Goal: Complete application form

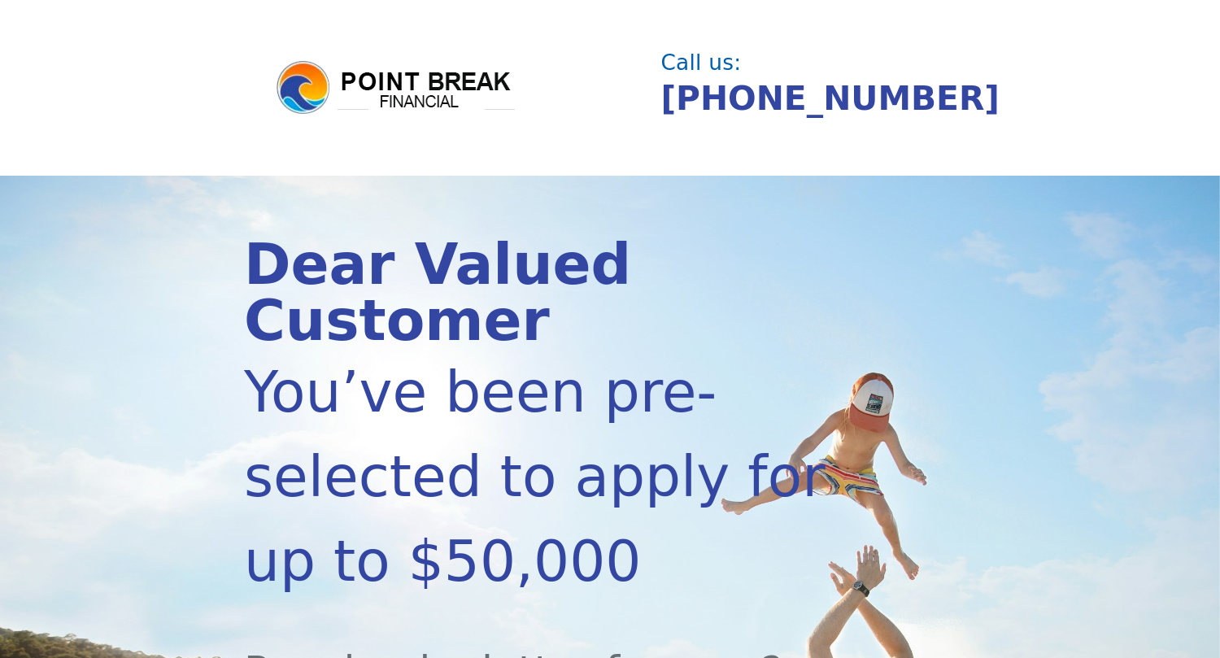
click at [1021, 124] on header "Call us: (855) 202-9500" at bounding box center [610, 88] width 1220 height 176
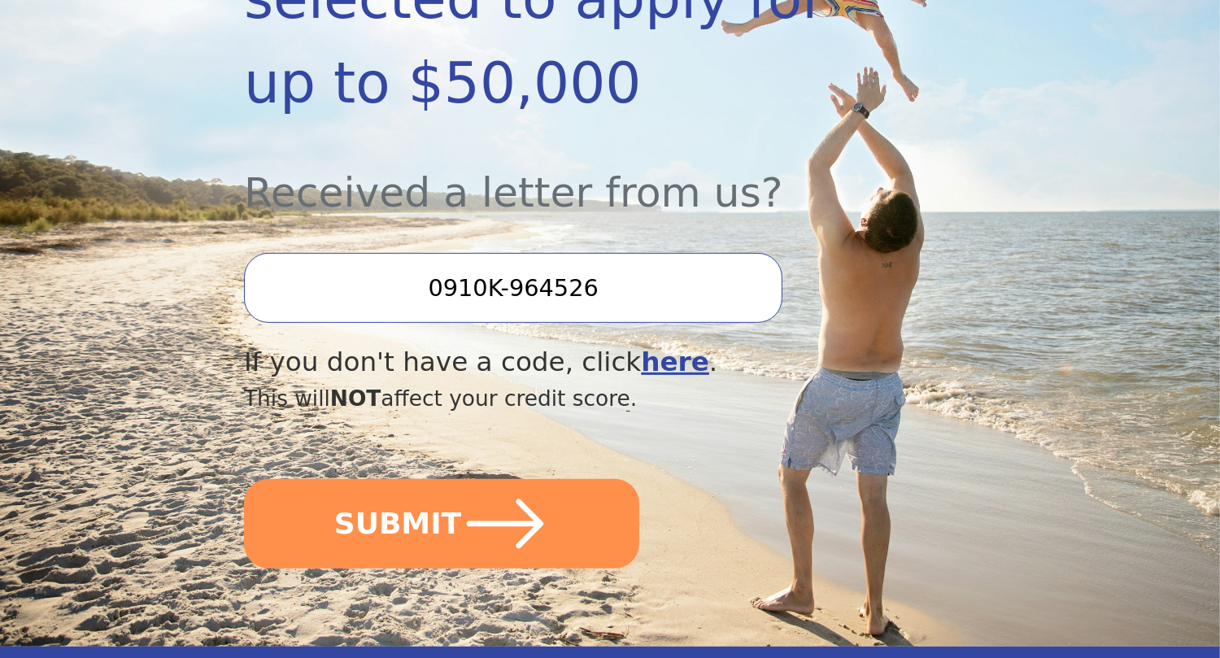
scroll to position [488, 0]
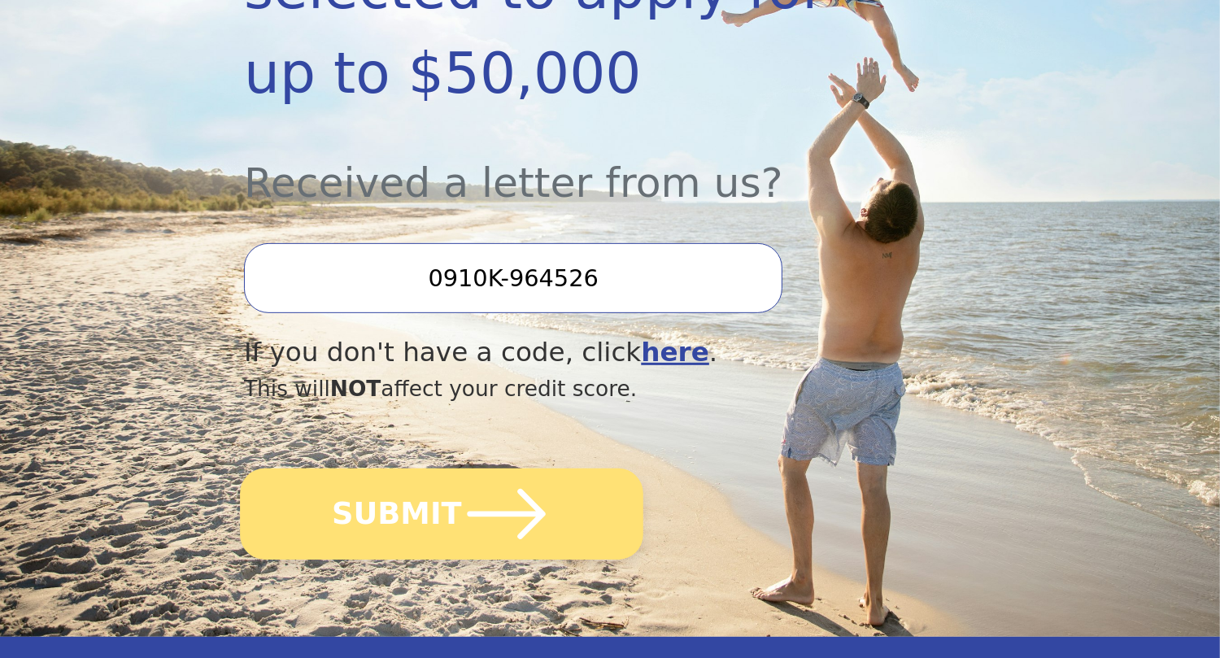
click at [463, 490] on icon "submit" at bounding box center [506, 513] width 89 height 89
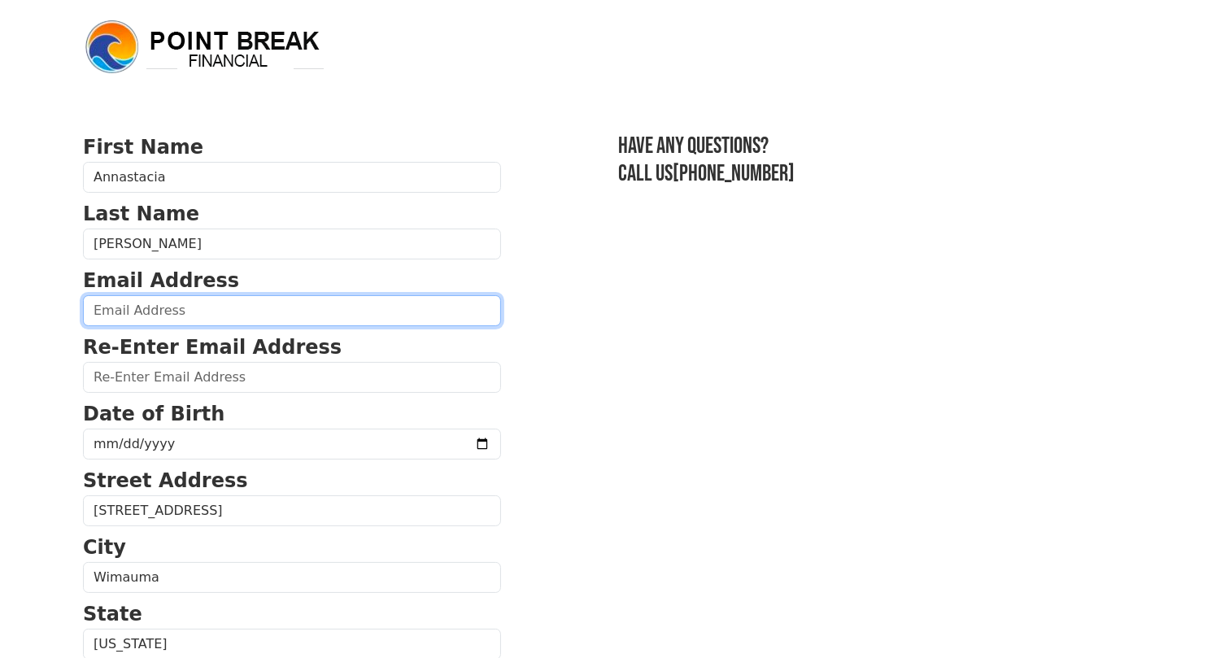
click at [244, 316] on input "email" at bounding box center [292, 310] width 418 height 31
type input "[EMAIL_ADDRESS][DOMAIN_NAME]"
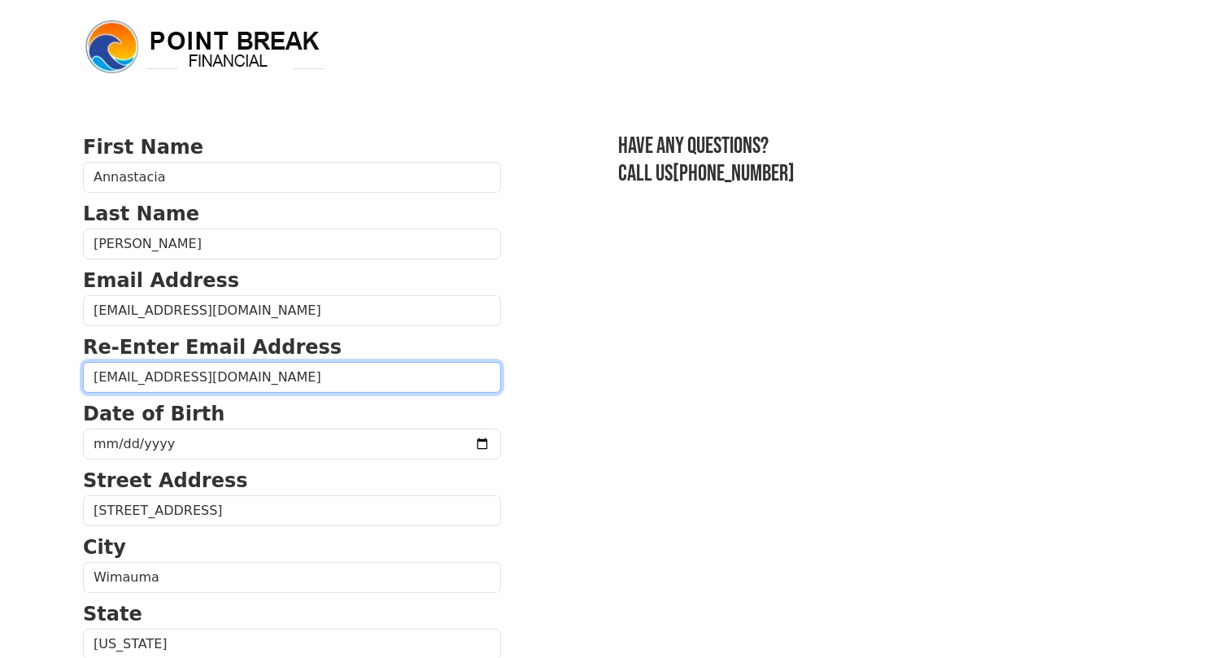
type input "[EMAIL_ADDRESS][DOMAIN_NAME]"
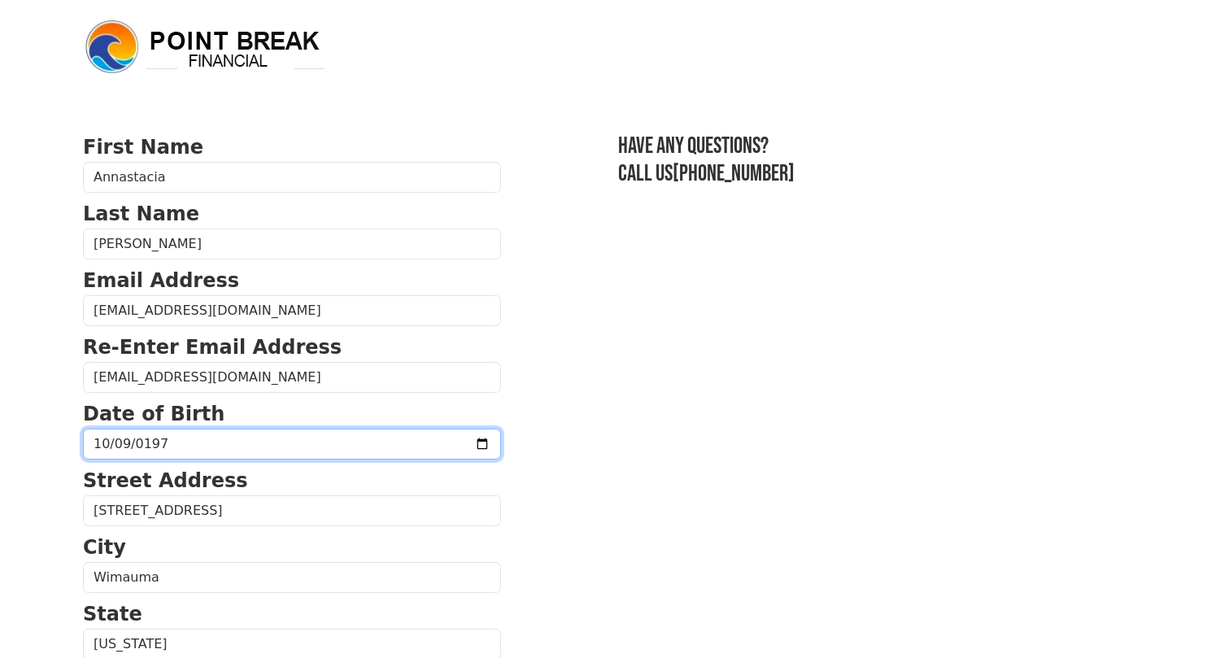
type input "[DATE]"
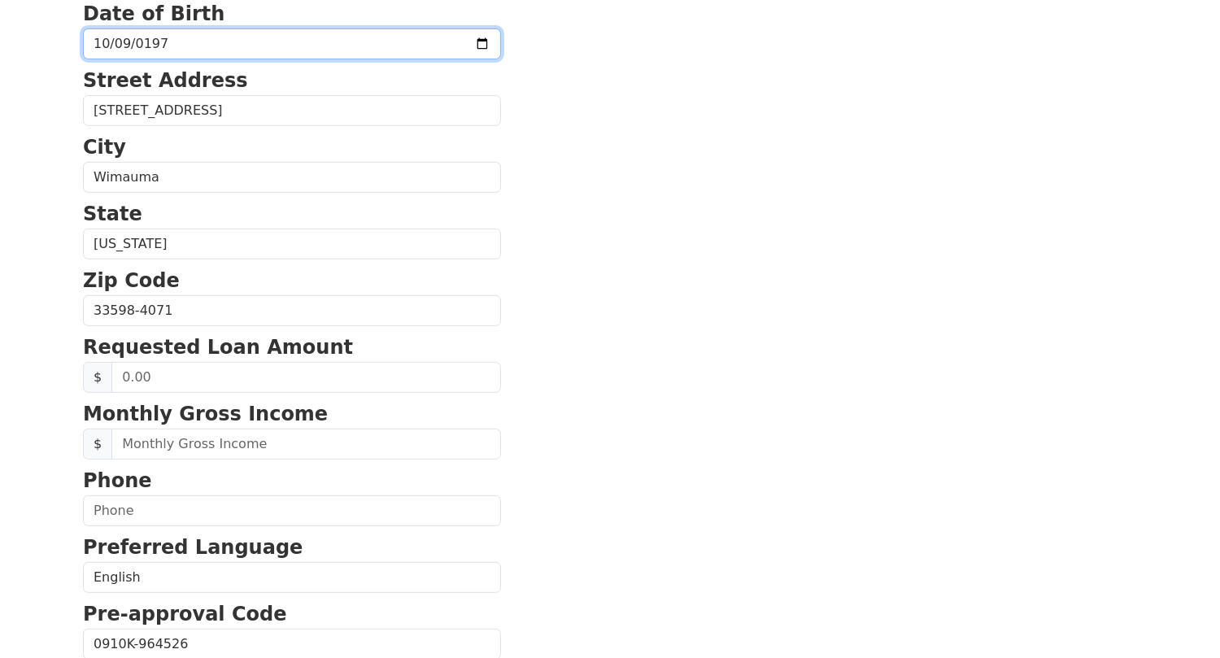
scroll to position [406, 0]
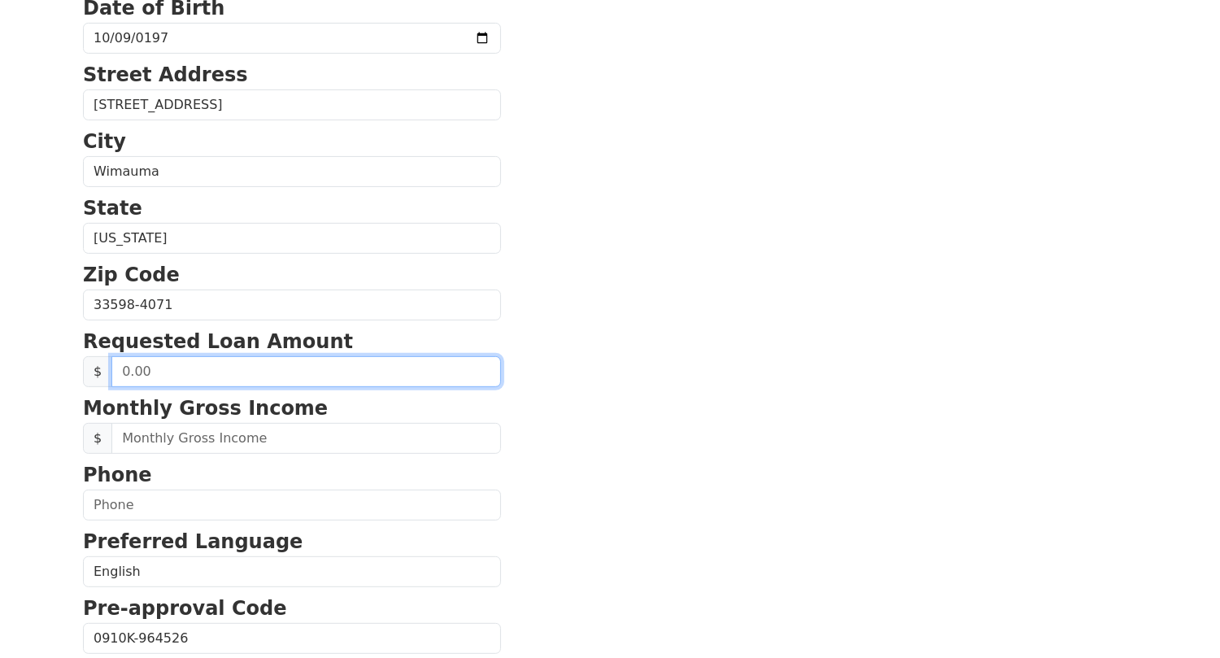
click at [267, 378] on input "text" at bounding box center [305, 371] width 389 height 31
type input "7,000.00"
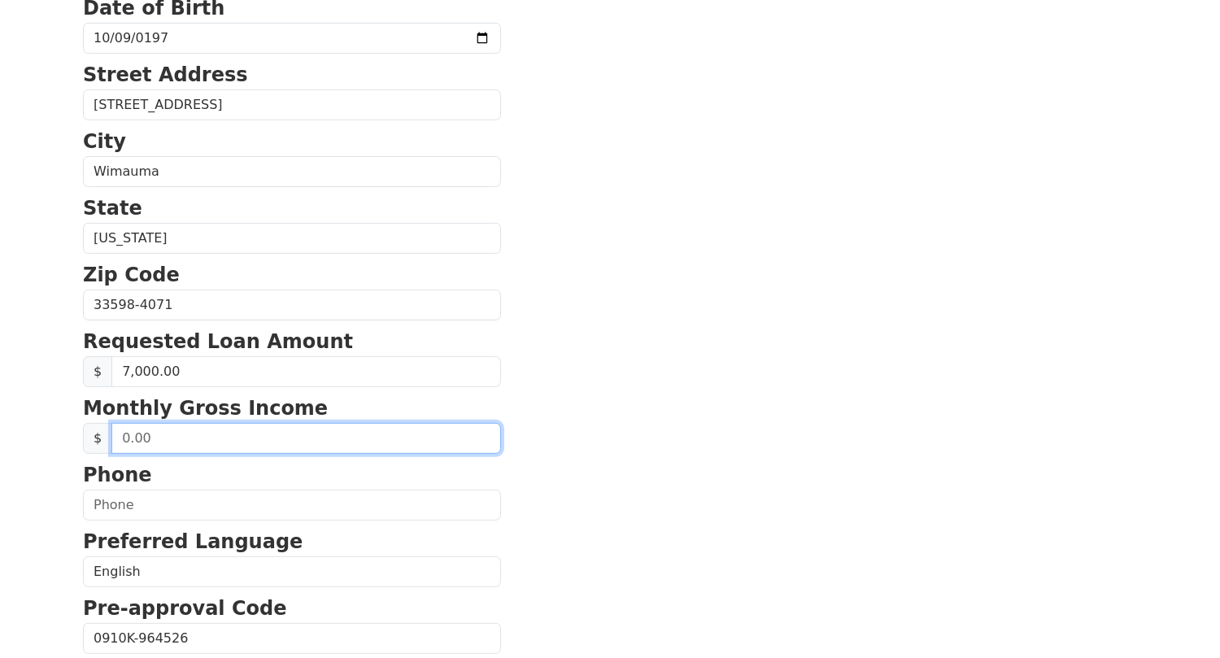
click at [258, 441] on input "text" at bounding box center [305, 438] width 389 height 31
type input "3,000.00"
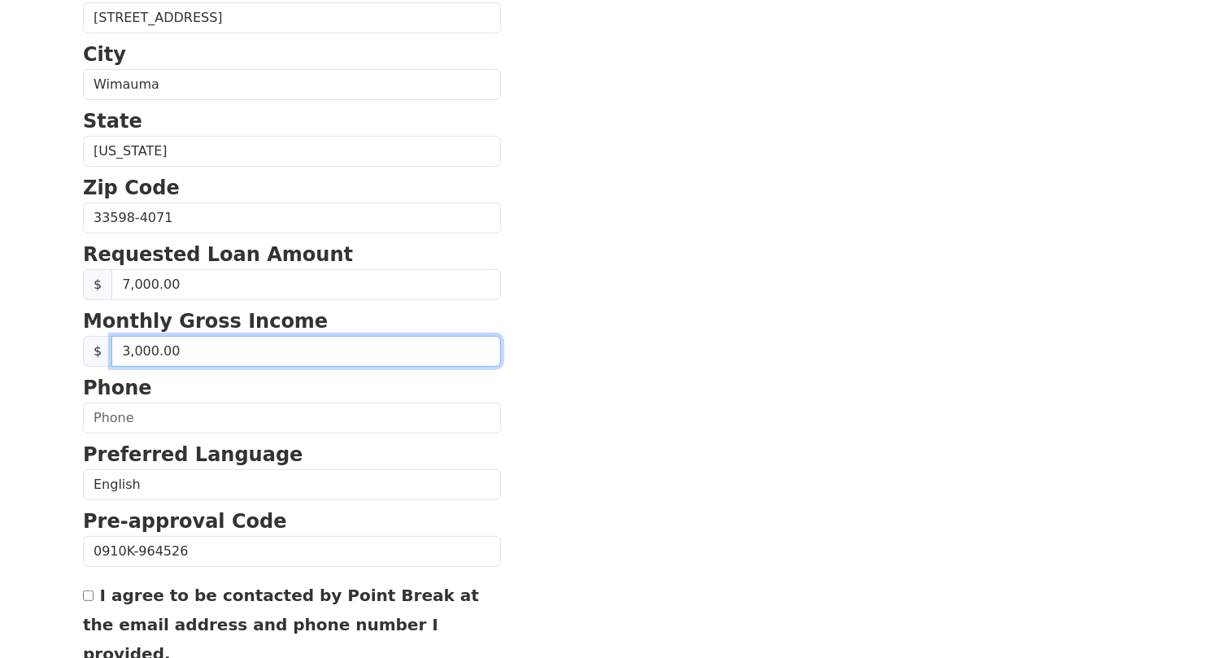
scroll to position [568, 0]
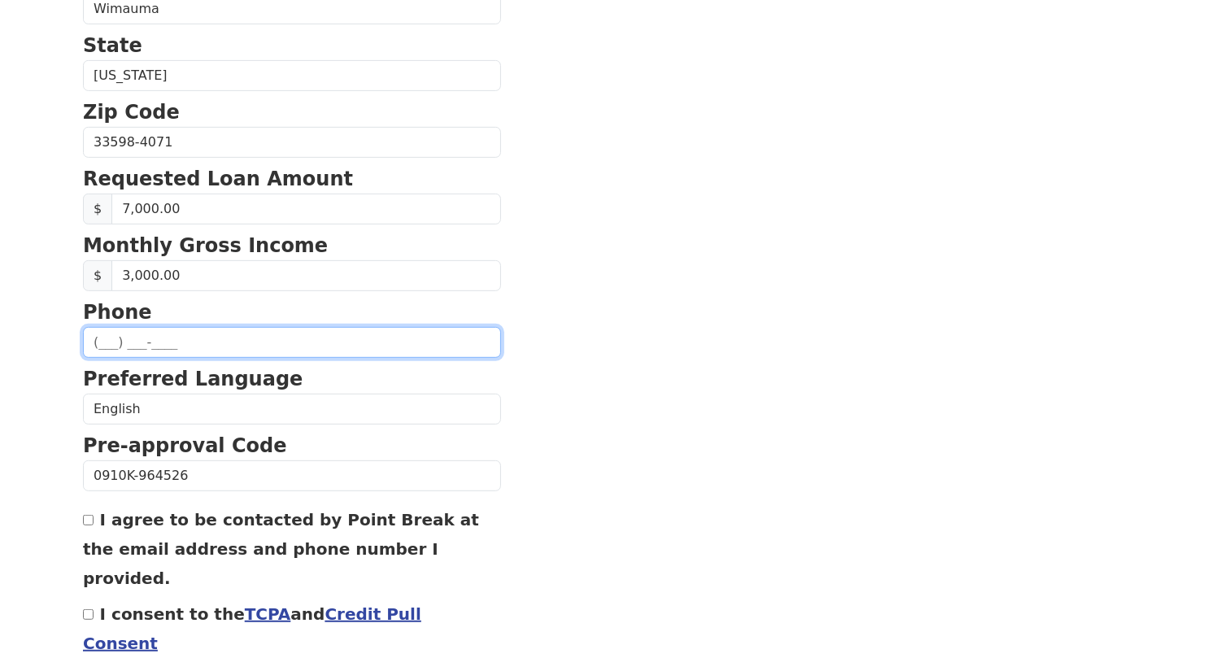
click at [166, 346] on input "text" at bounding box center [292, 342] width 418 height 31
type input "[PHONE_NUMBER]"
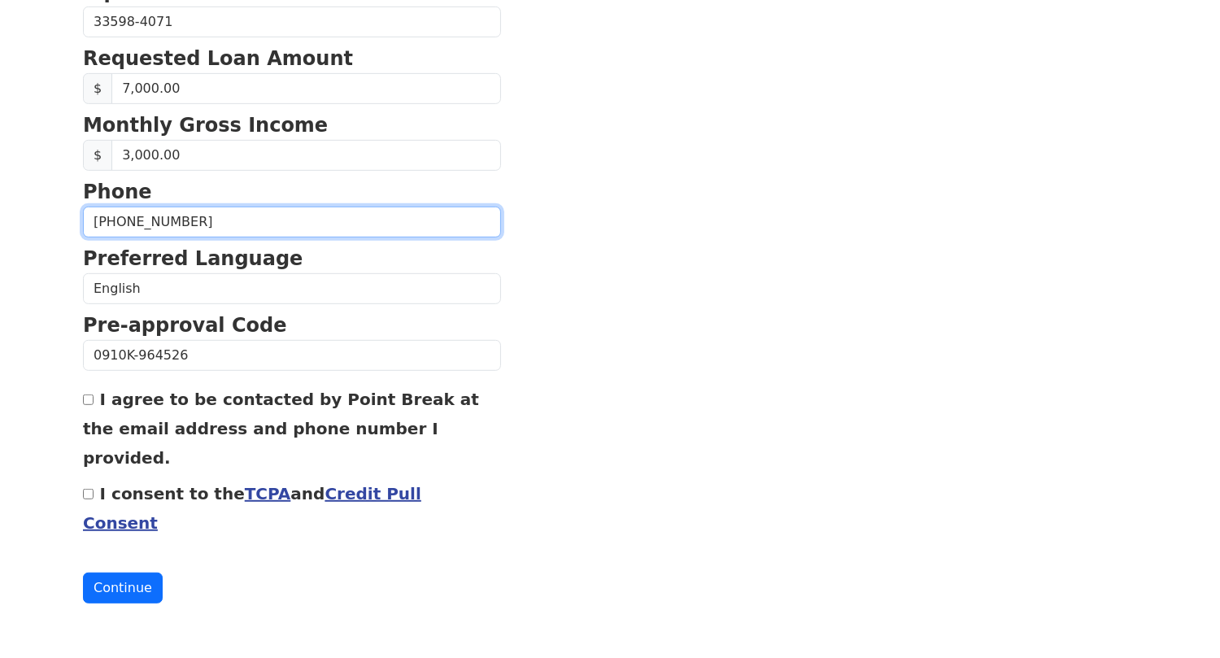
scroll to position [690, 0]
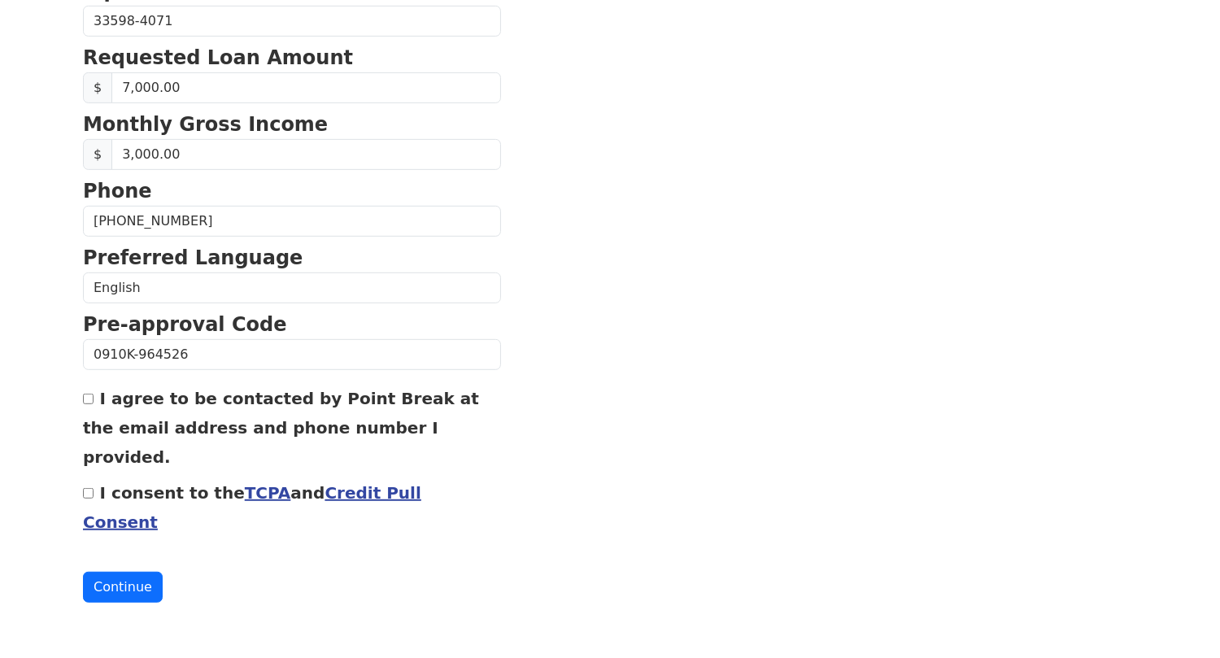
click at [89, 398] on input "I agree to be contacted by Point Break at the email address and phone number I …" at bounding box center [88, 399] width 11 height 11
checkbox input "true"
click at [87, 494] on input "I consent to the TCPA and Credit Pull Consent" at bounding box center [88, 493] width 11 height 11
checkbox input "true"
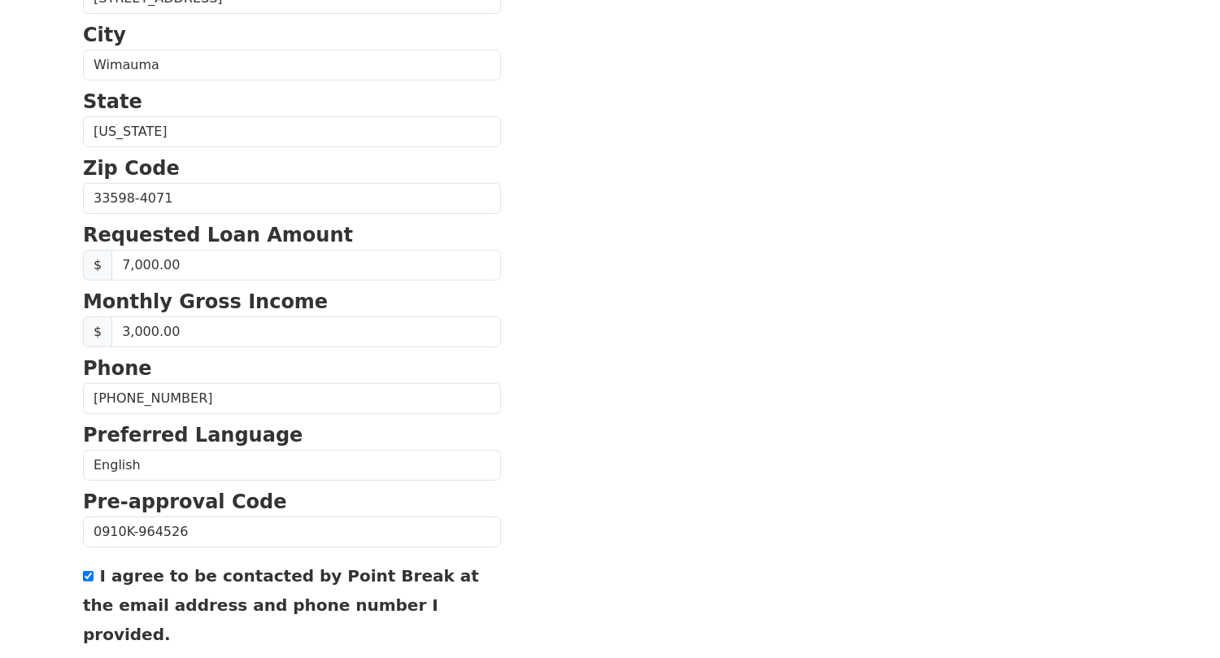
scroll to position [446, 0]
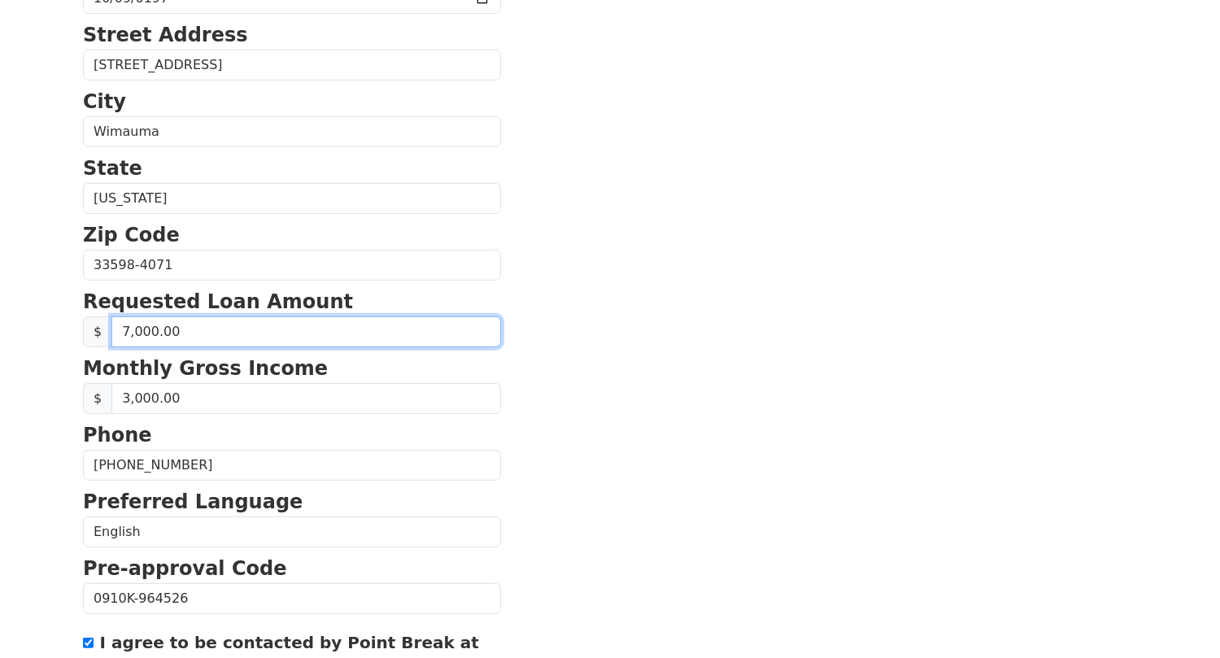
click at [128, 331] on input "7,000.00" at bounding box center [305, 331] width 389 height 31
type input "8,000.00"
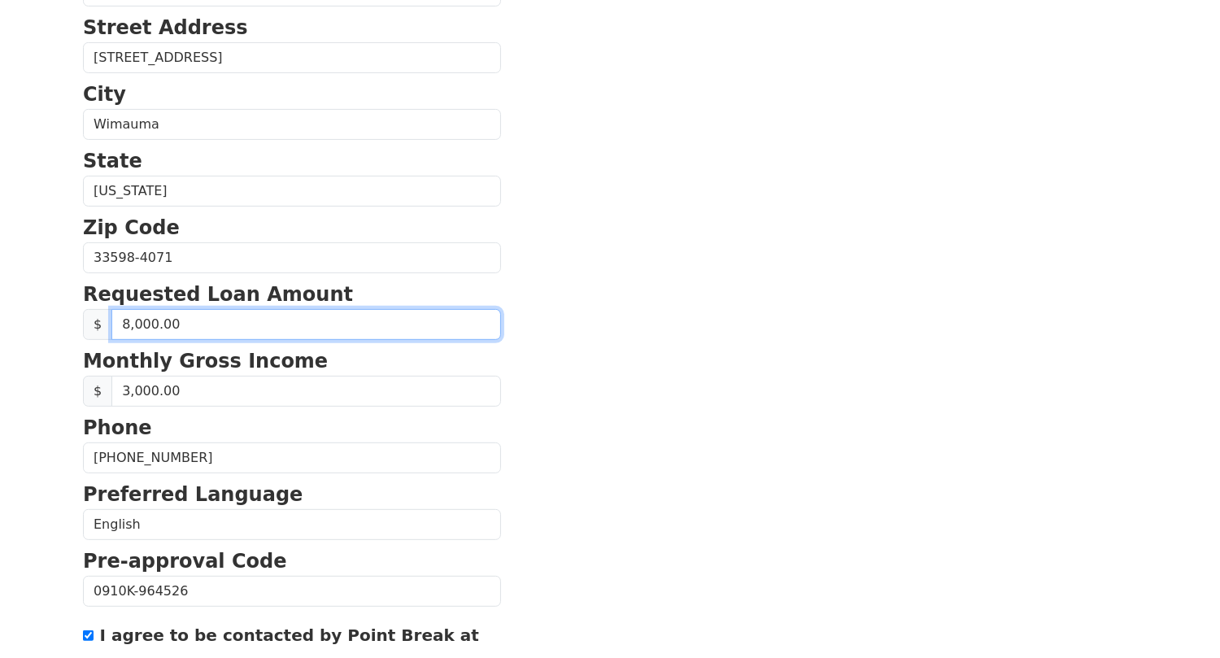
scroll to position [690, 0]
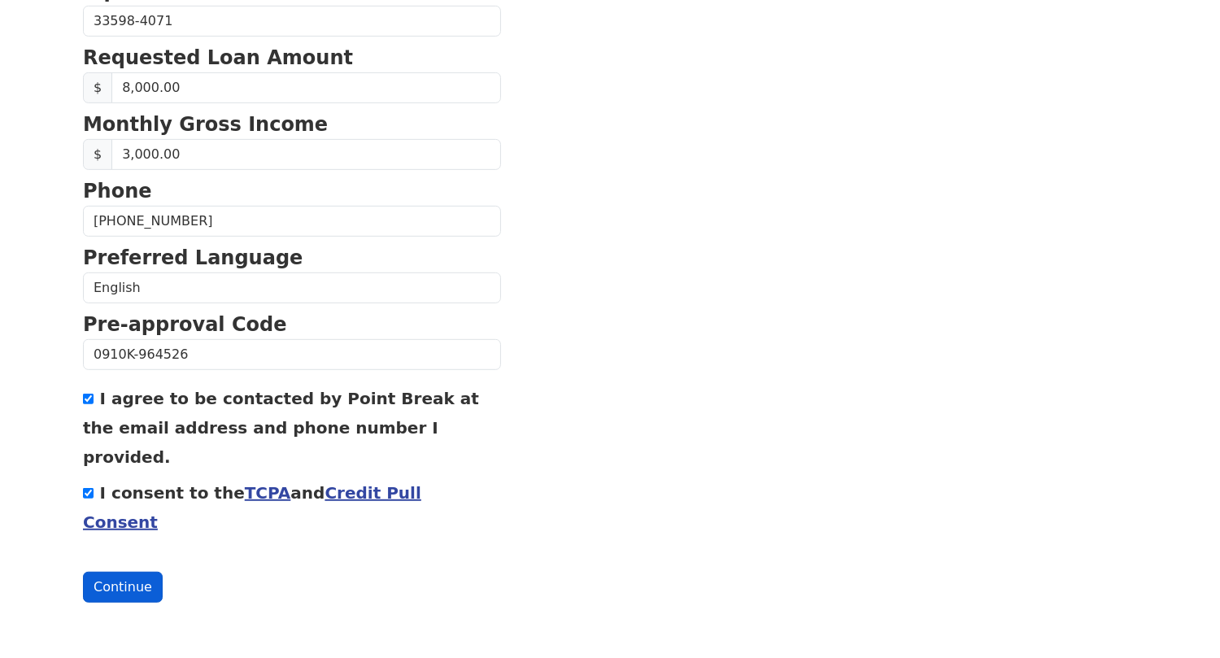
click at [146, 584] on button "Continue" at bounding box center [123, 587] width 80 height 31
